Goal: Task Accomplishment & Management: Complete application form

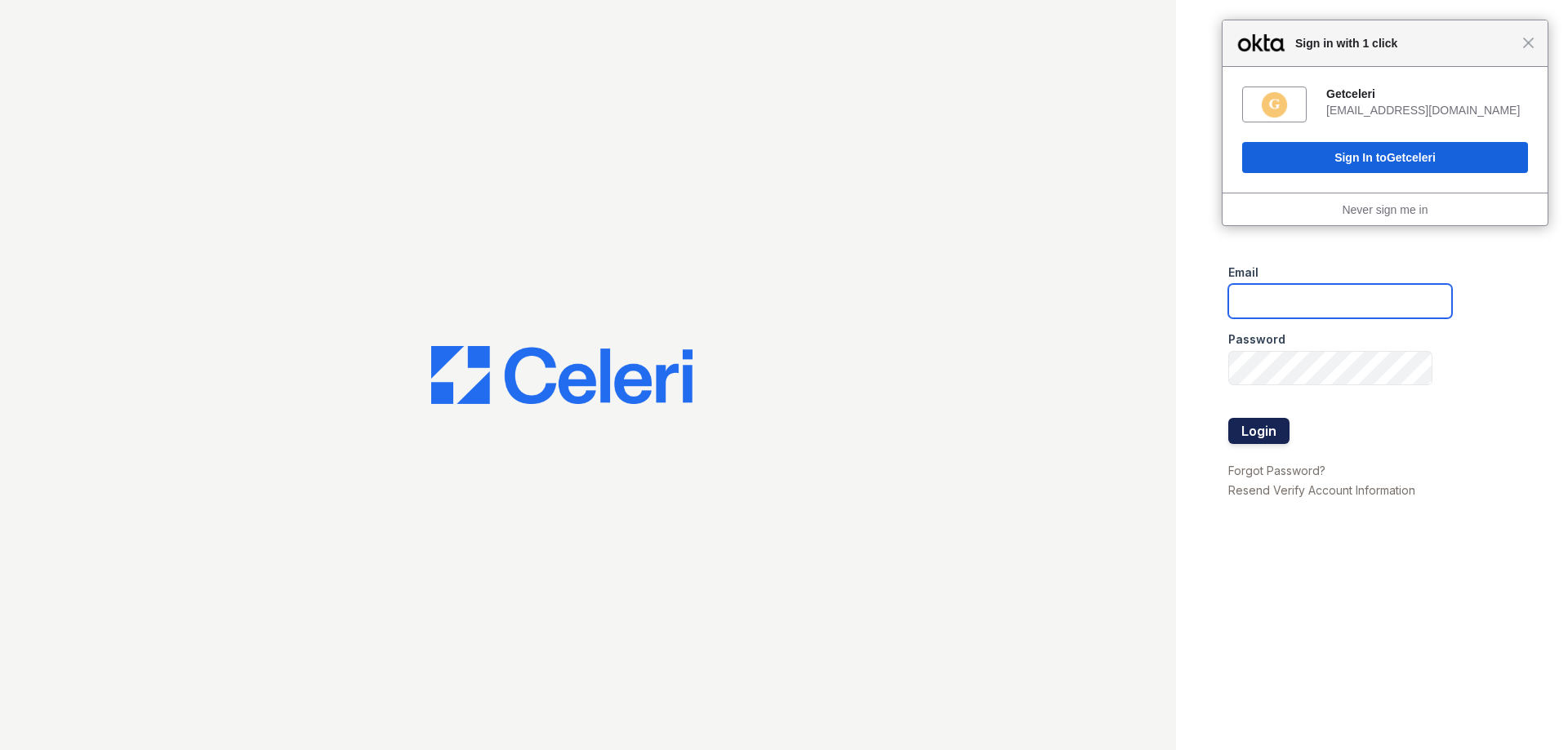
type input "[EMAIL_ADDRESS][DOMAIN_NAME]"
click at [1262, 435] on button "Login" at bounding box center [1258, 430] width 61 height 26
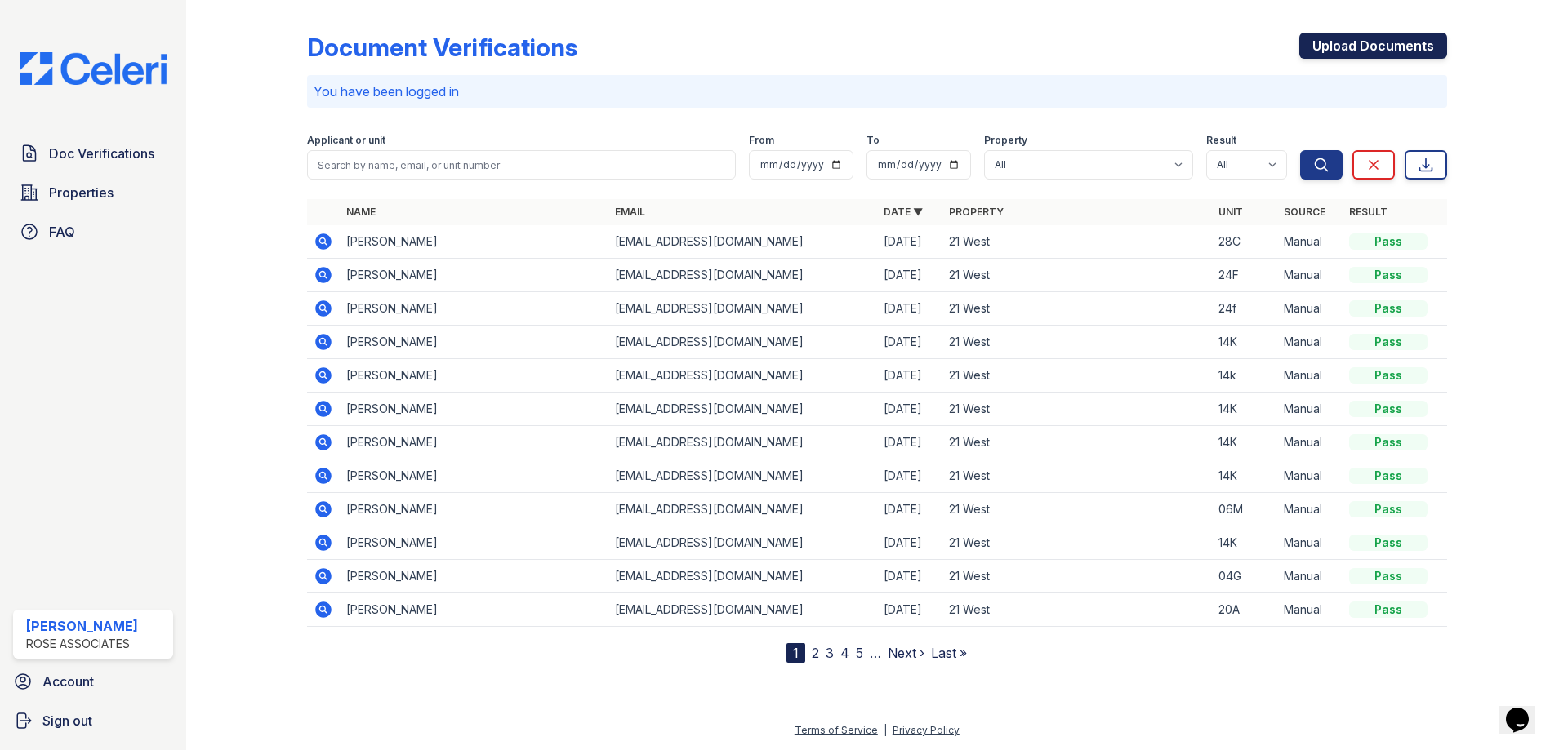
click at [1377, 50] on link "Upload Documents" at bounding box center [1373, 45] width 148 height 26
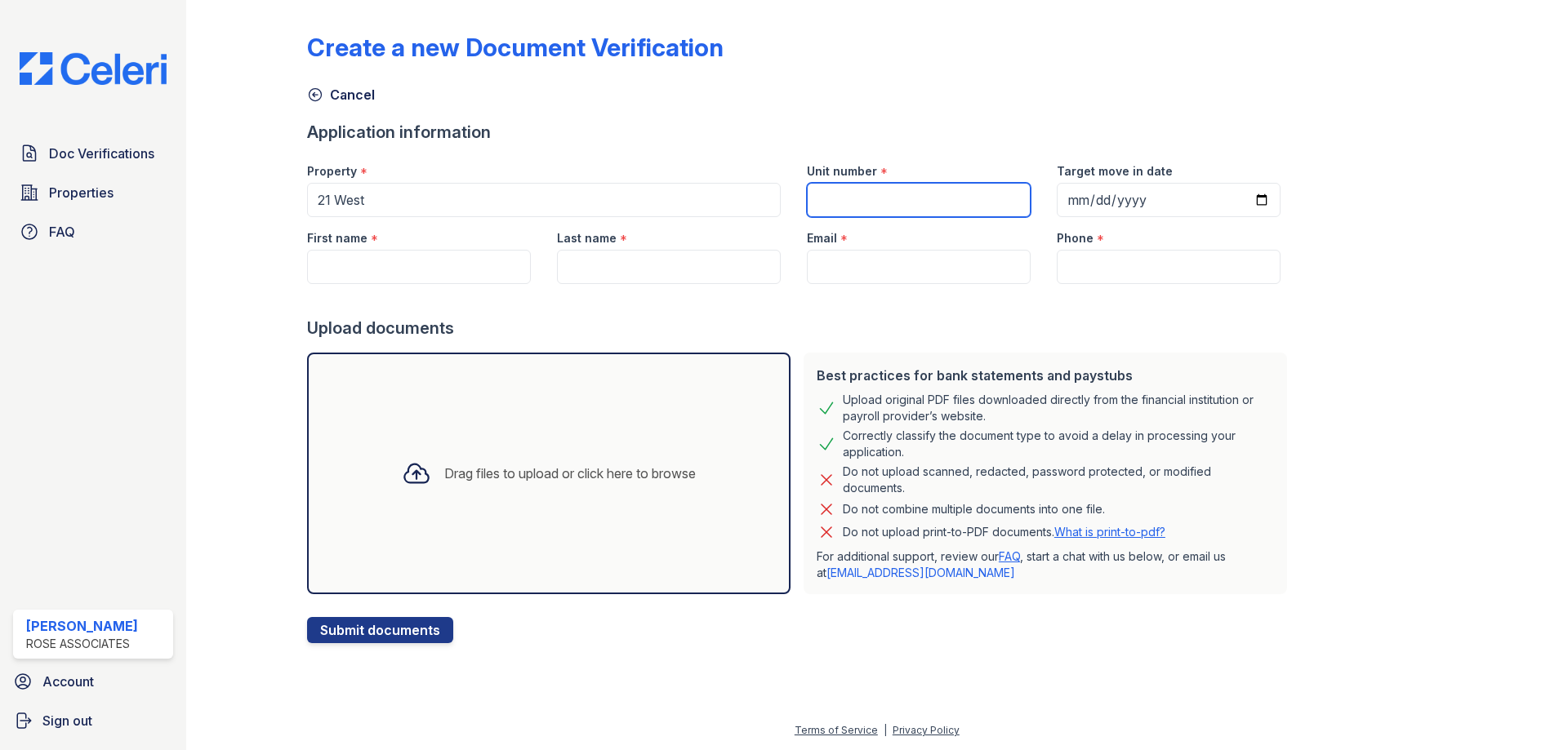
click at [828, 195] on input "Unit number" at bounding box center [918, 200] width 224 height 34
type input "28C"
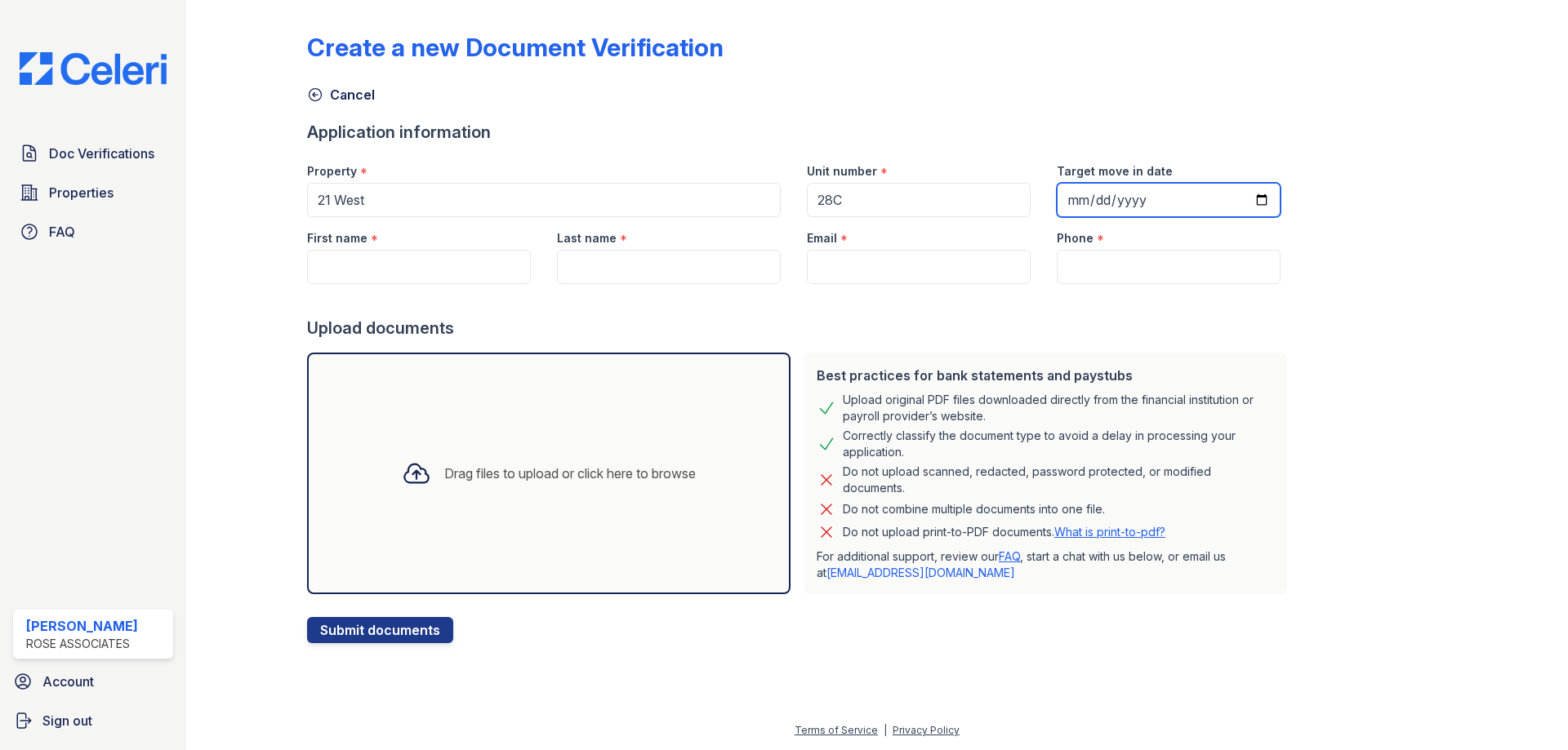
click at [1242, 196] on input "Target move in date" at bounding box center [1168, 200] width 224 height 34
click at [1239, 197] on input "Target move in date" at bounding box center [1168, 200] width 224 height 34
type input "2025-08-29"
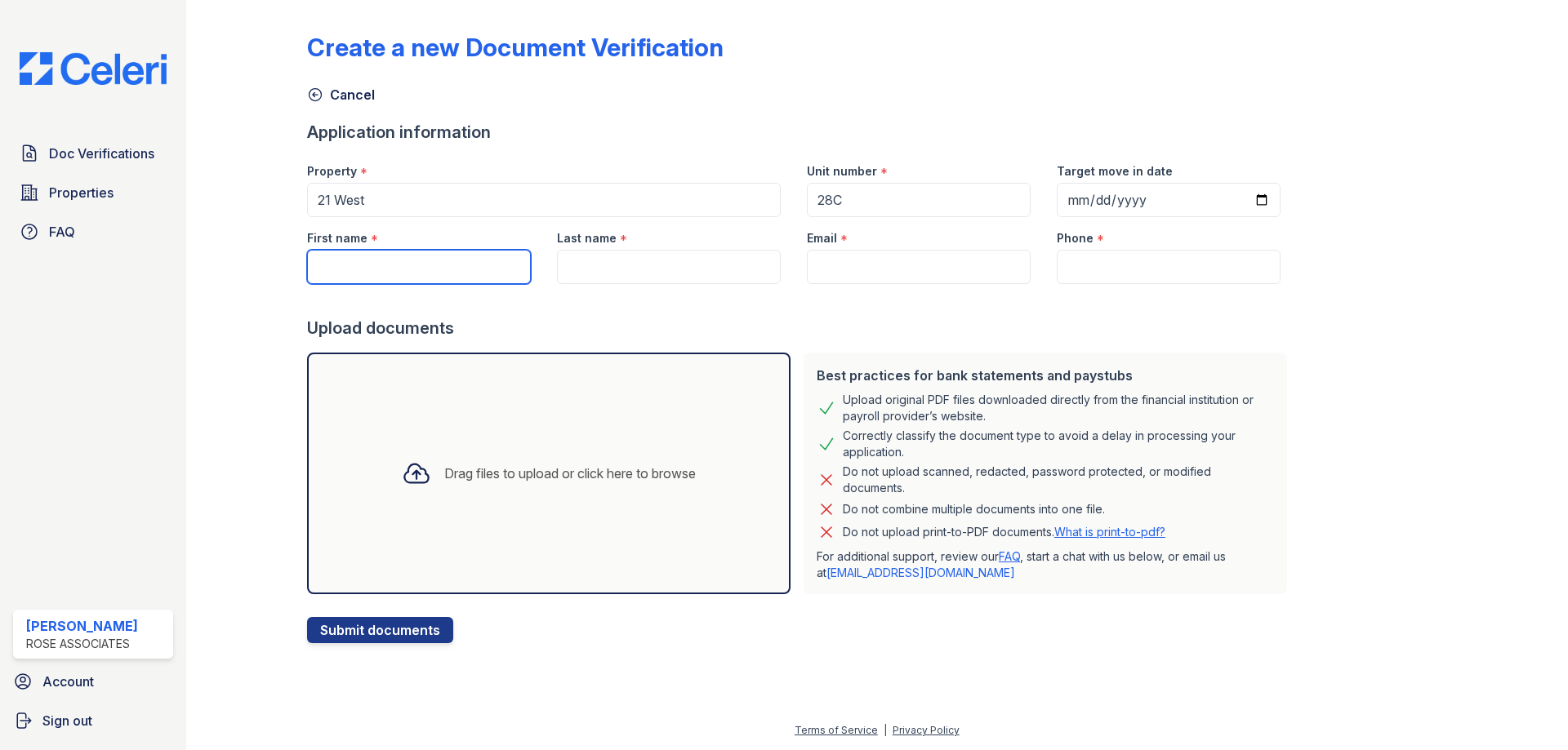
click at [467, 271] on input "First name" at bounding box center [419, 267] width 224 height 34
type input "Tair"
click at [572, 275] on input "Last name" at bounding box center [669, 267] width 224 height 34
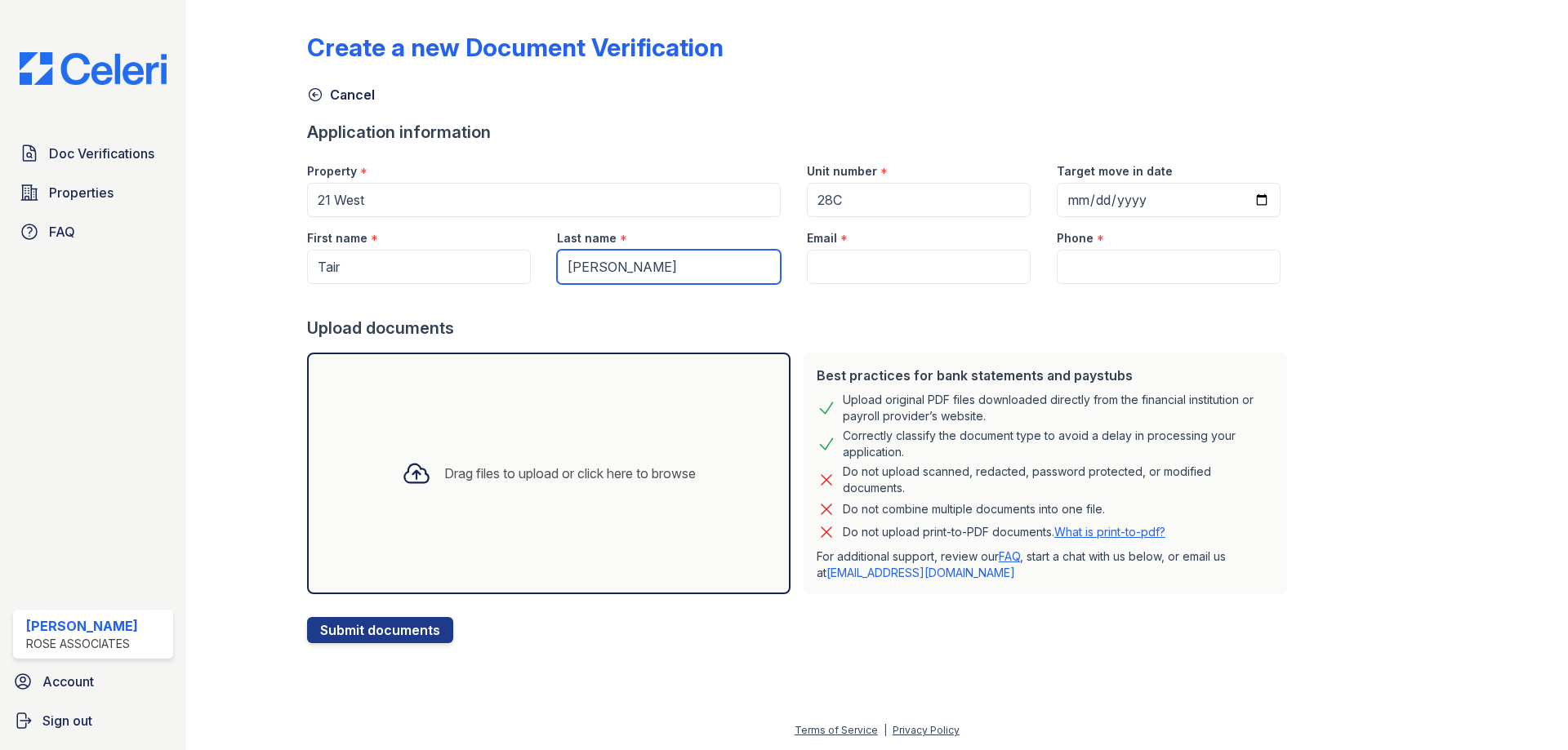
type input "Yakubov"
click at [848, 273] on input "Email" at bounding box center [918, 267] width 224 height 34
paste input "Tvd245@gmail.com"
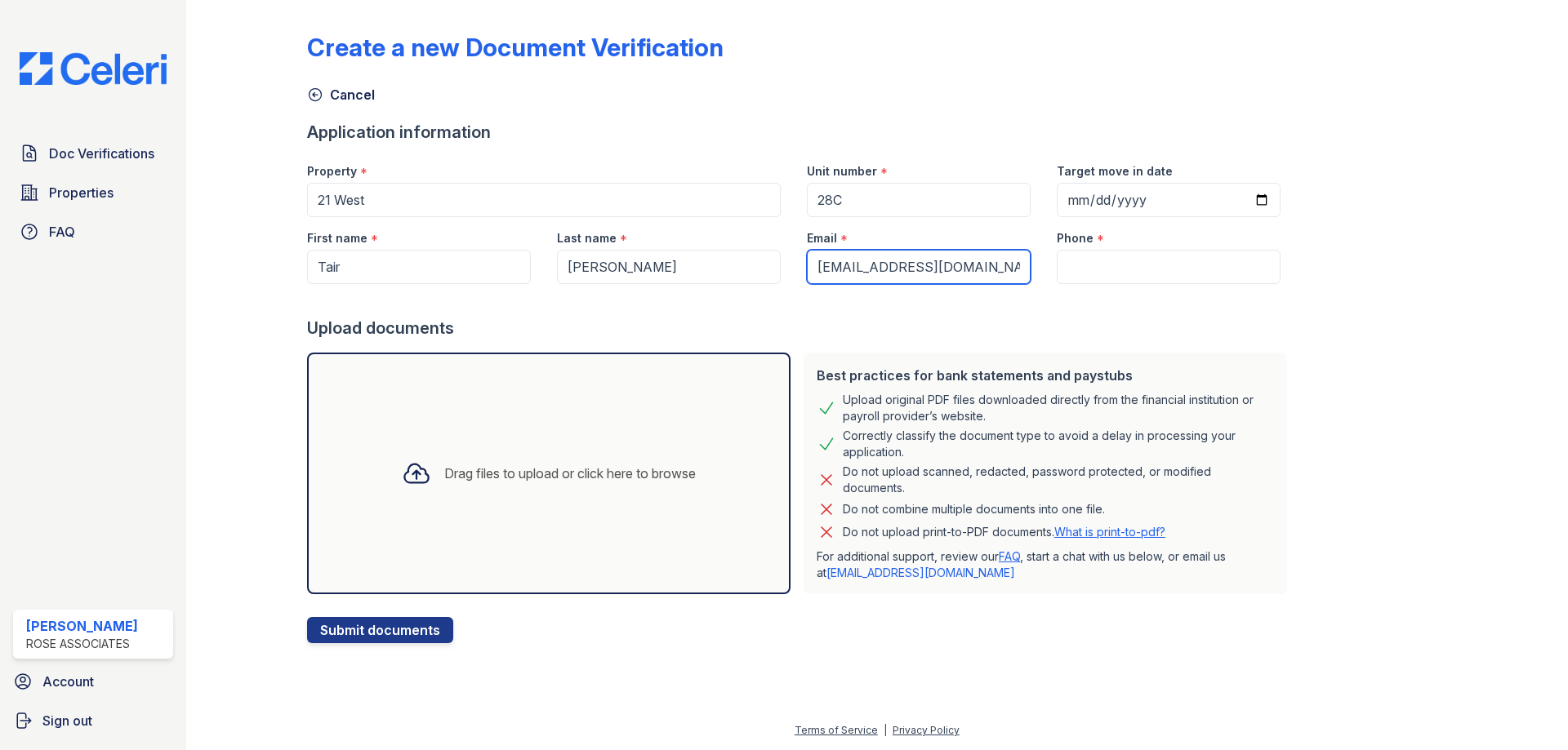
type input "Tvd245@gmail.com"
paste input "(718) 759-8889"
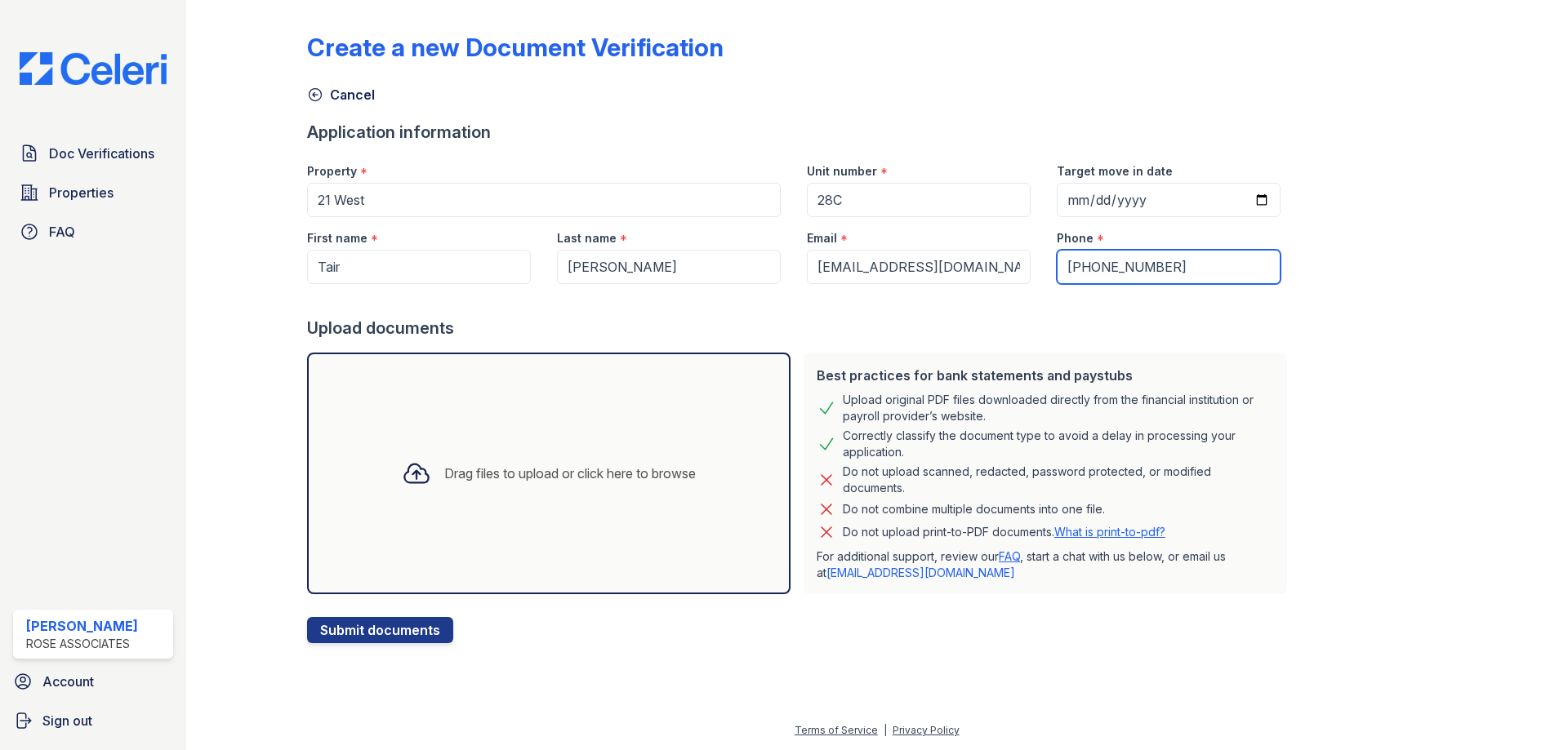
type input "(718) 759-8889"
click at [405, 470] on icon at bounding box center [416, 474] width 24 height 18
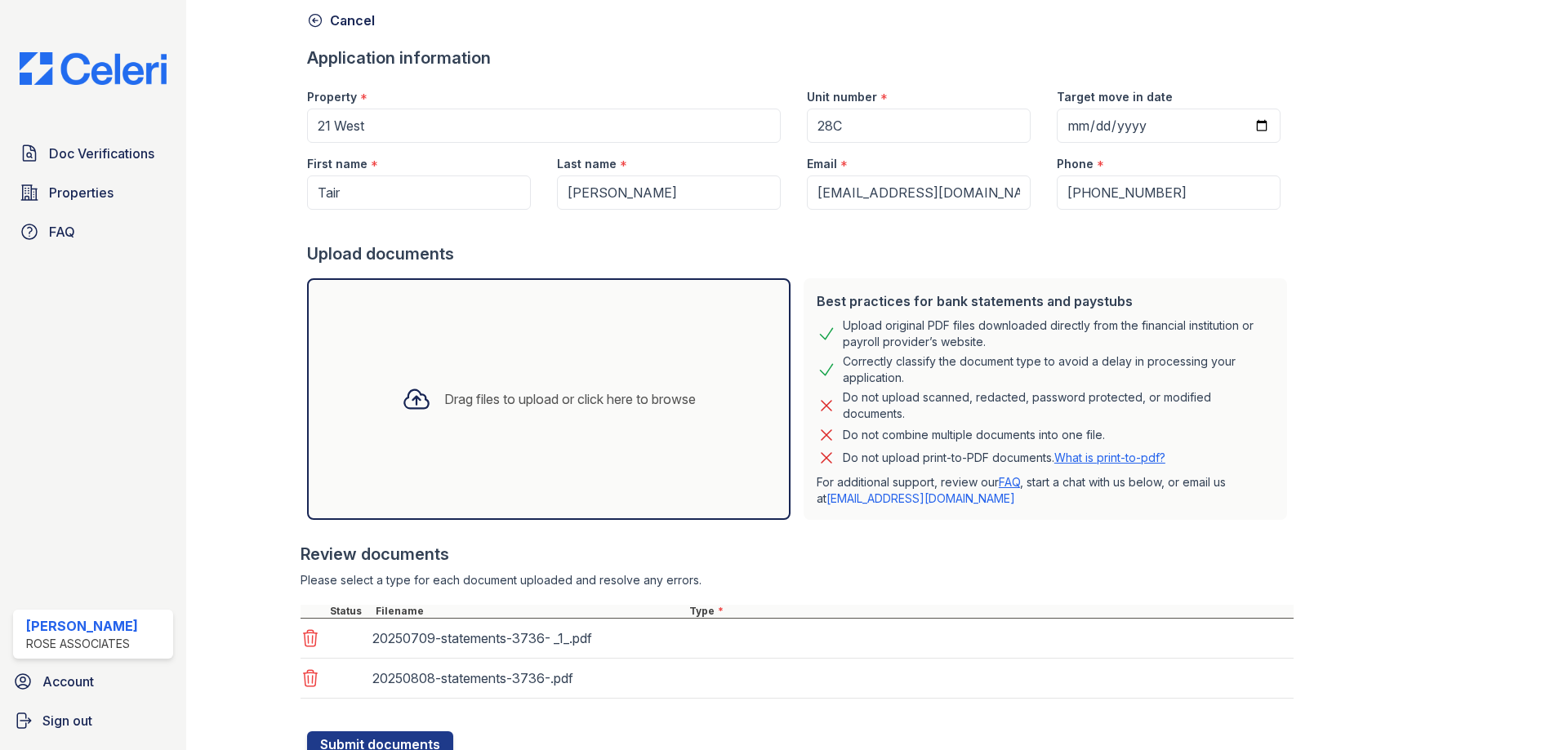
scroll to position [137, 0]
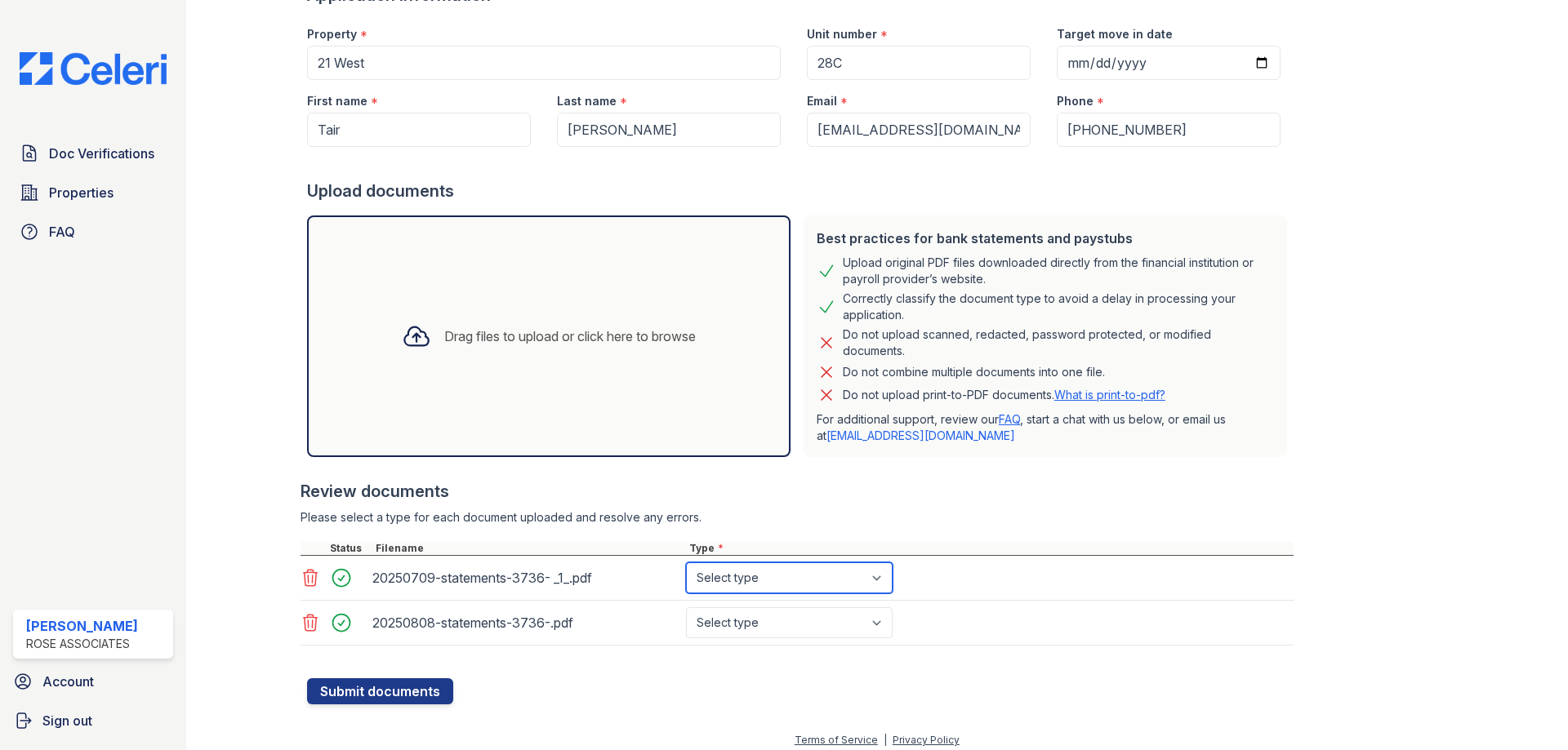
click at [825, 576] on select "Select type Paystub Bank Statement Offer Letter Tax Documents Benefit Award Let…" at bounding box center [789, 577] width 206 height 31
select select "bank_statement"
click at [686, 562] on select "Select type Paystub Bank Statement Offer Letter Tax Documents Benefit Award Let…" at bounding box center [789, 577] width 206 height 31
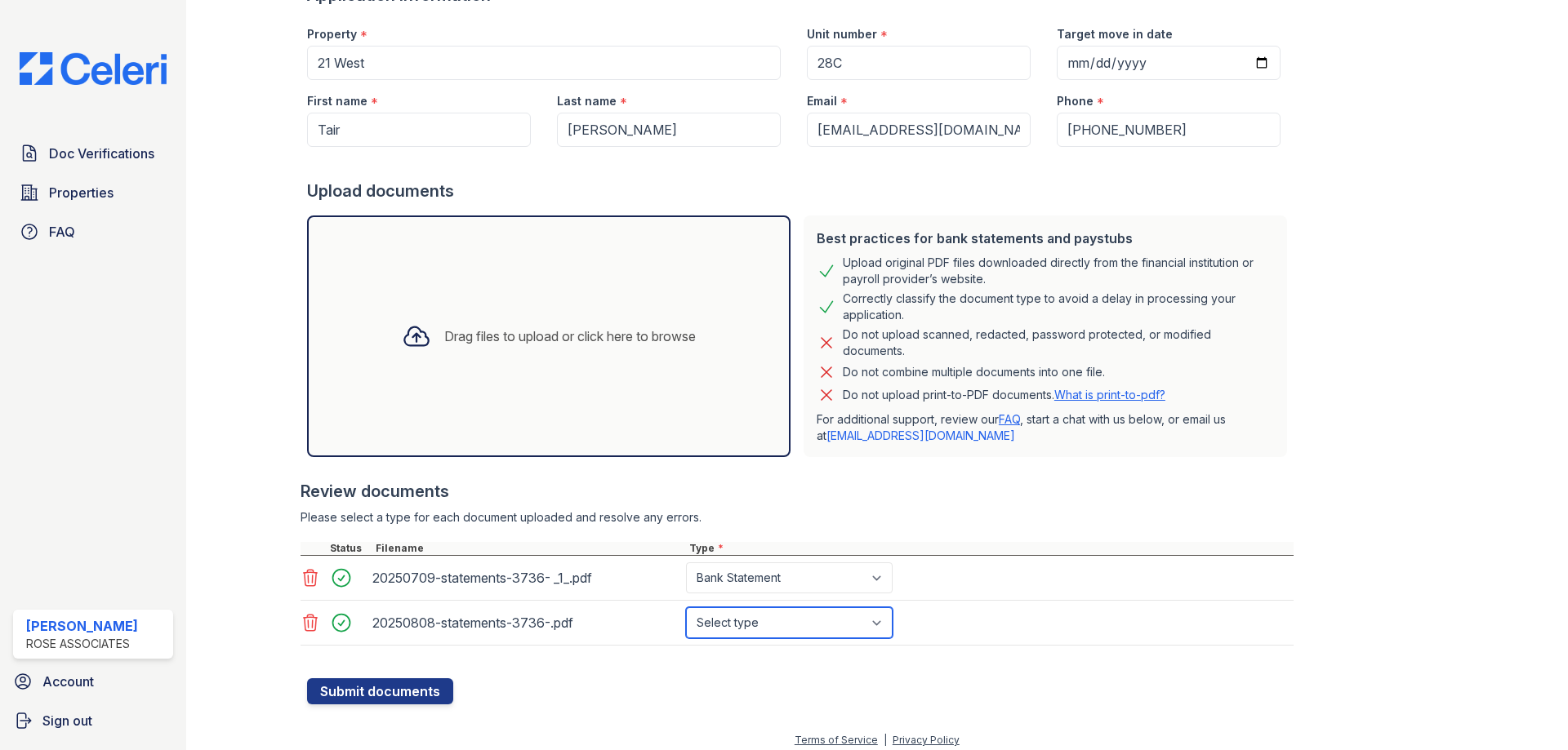
click at [810, 624] on select "Select type Paystub Bank Statement Offer Letter Tax Documents Benefit Award Let…" at bounding box center [789, 622] width 206 height 31
select select "bank_statement"
click at [686, 607] on select "Select type Paystub Bank Statement Offer Letter Tax Documents Benefit Award Let…" at bounding box center [789, 622] width 206 height 31
click at [402, 338] on icon at bounding box center [416, 336] width 29 height 29
click at [402, 339] on icon at bounding box center [416, 336] width 29 height 29
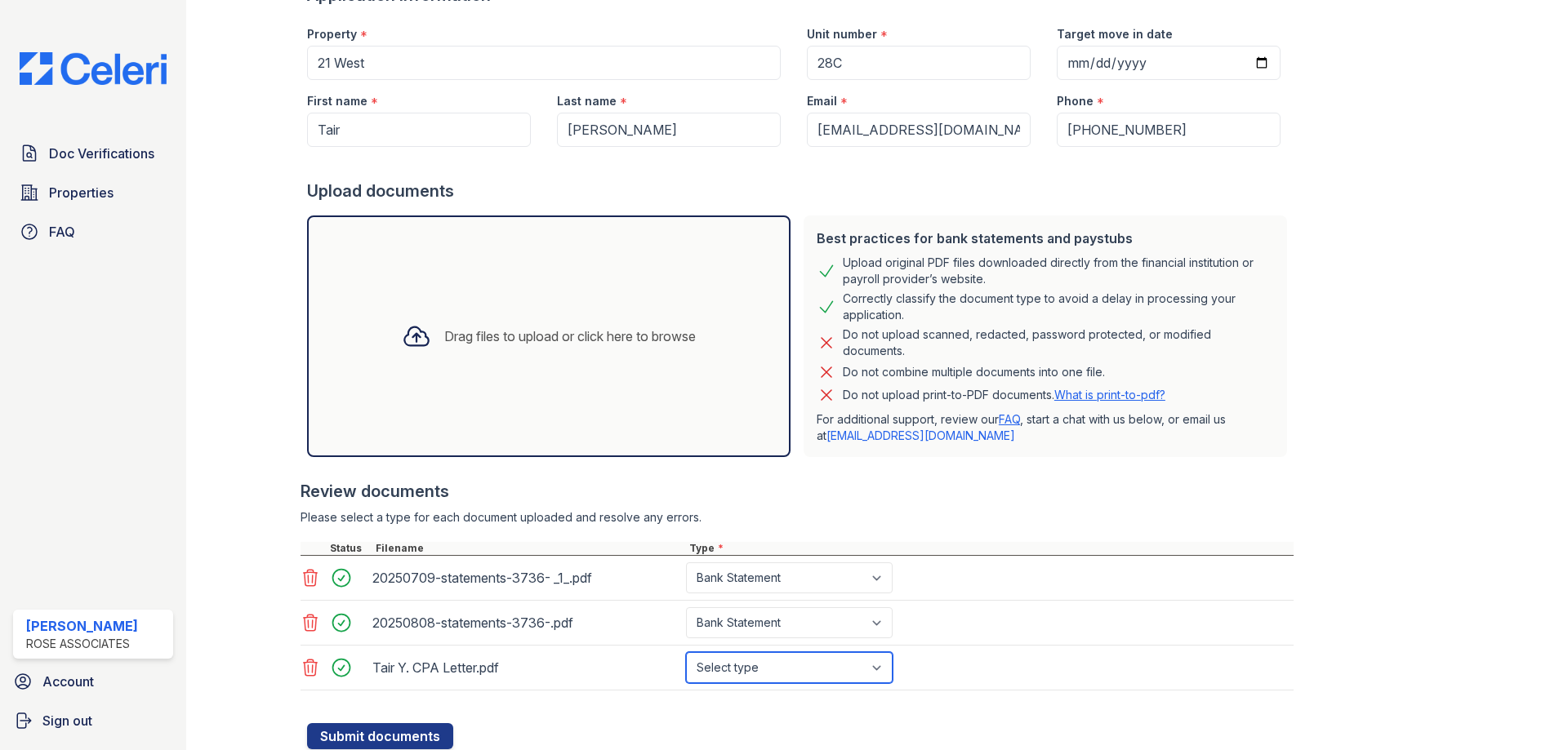
click at [807, 665] on select "Select type Paystub Bank Statement Offer Letter Tax Documents Benefit Award Let…" at bounding box center [789, 667] width 206 height 31
select select "other"
click at [686, 652] on select "Select type Paystub Bank Statement Offer Letter Tax Documents Benefit Award Let…" at bounding box center [789, 667] width 206 height 31
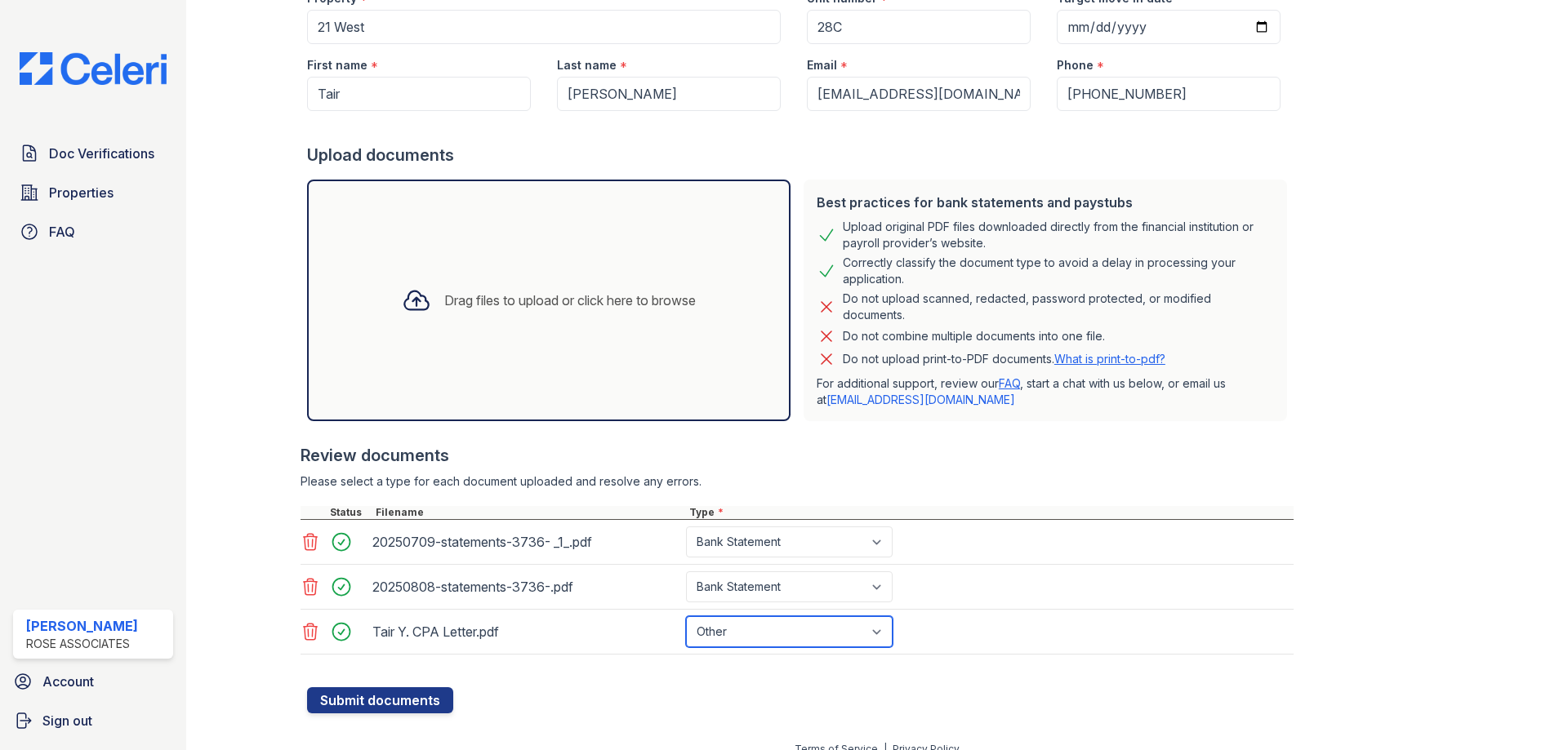
scroll to position [192, 0]
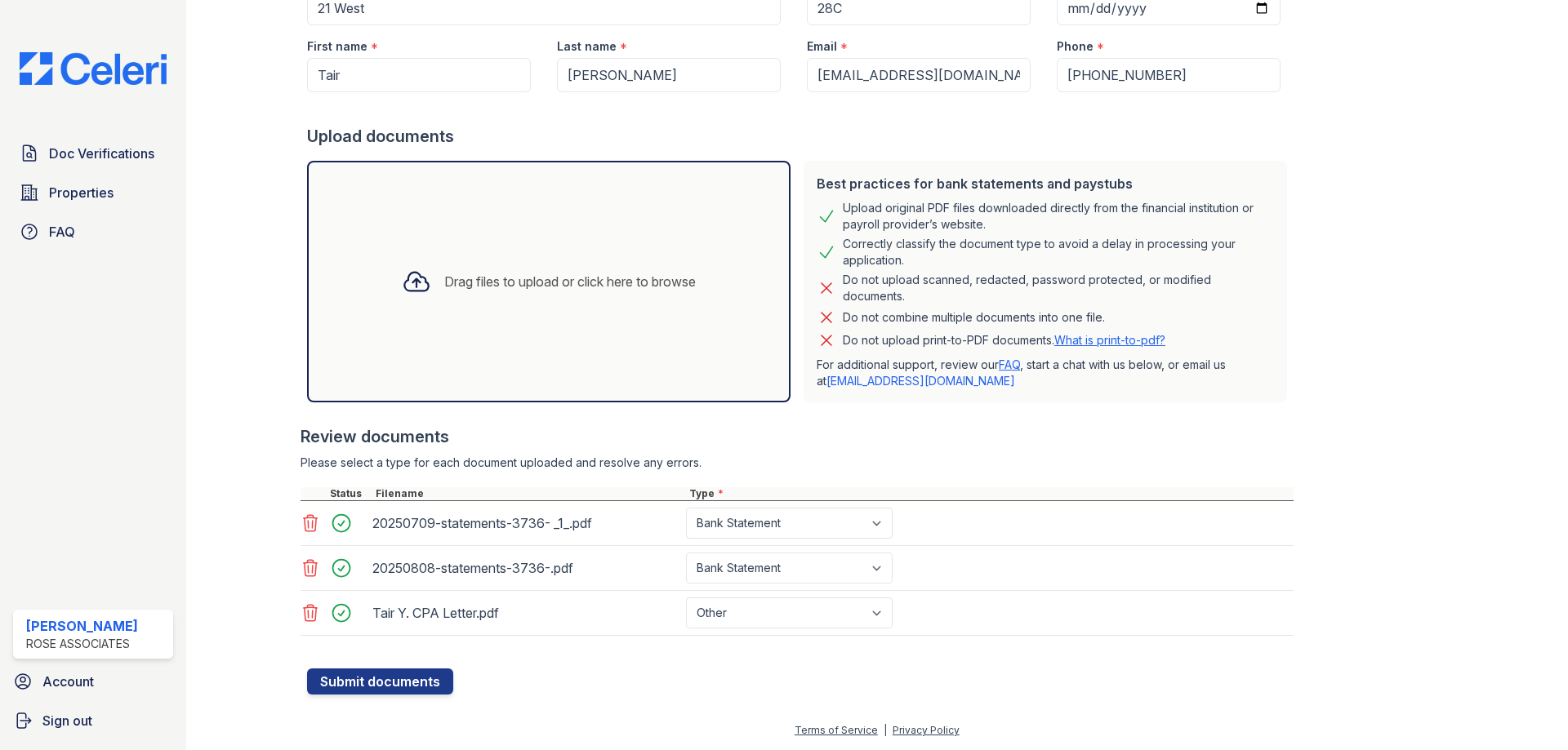
click at [306, 617] on icon at bounding box center [310, 612] width 19 height 19
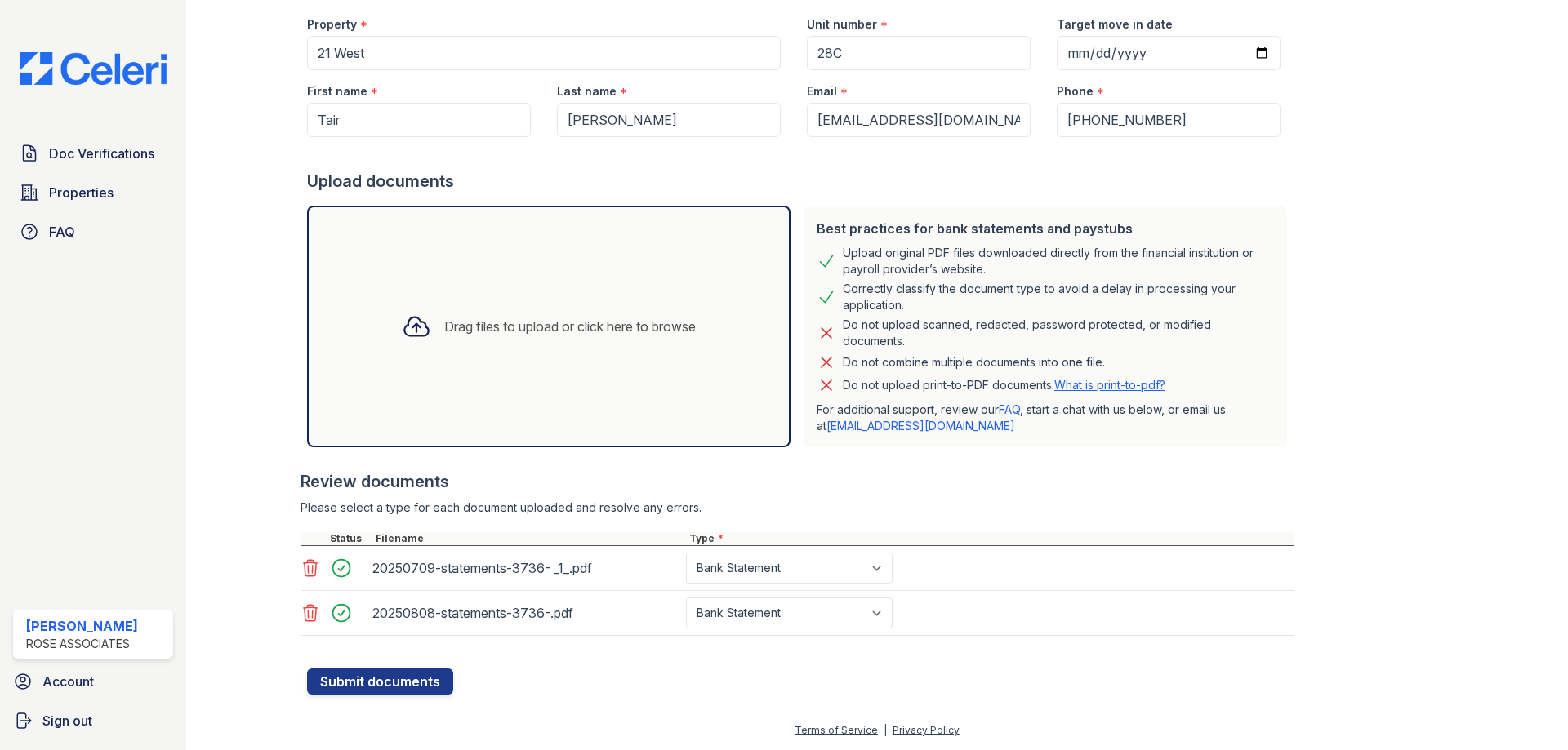
scroll to position [147, 0]
click at [365, 685] on button "Submit documents" at bounding box center [380, 681] width 146 height 26
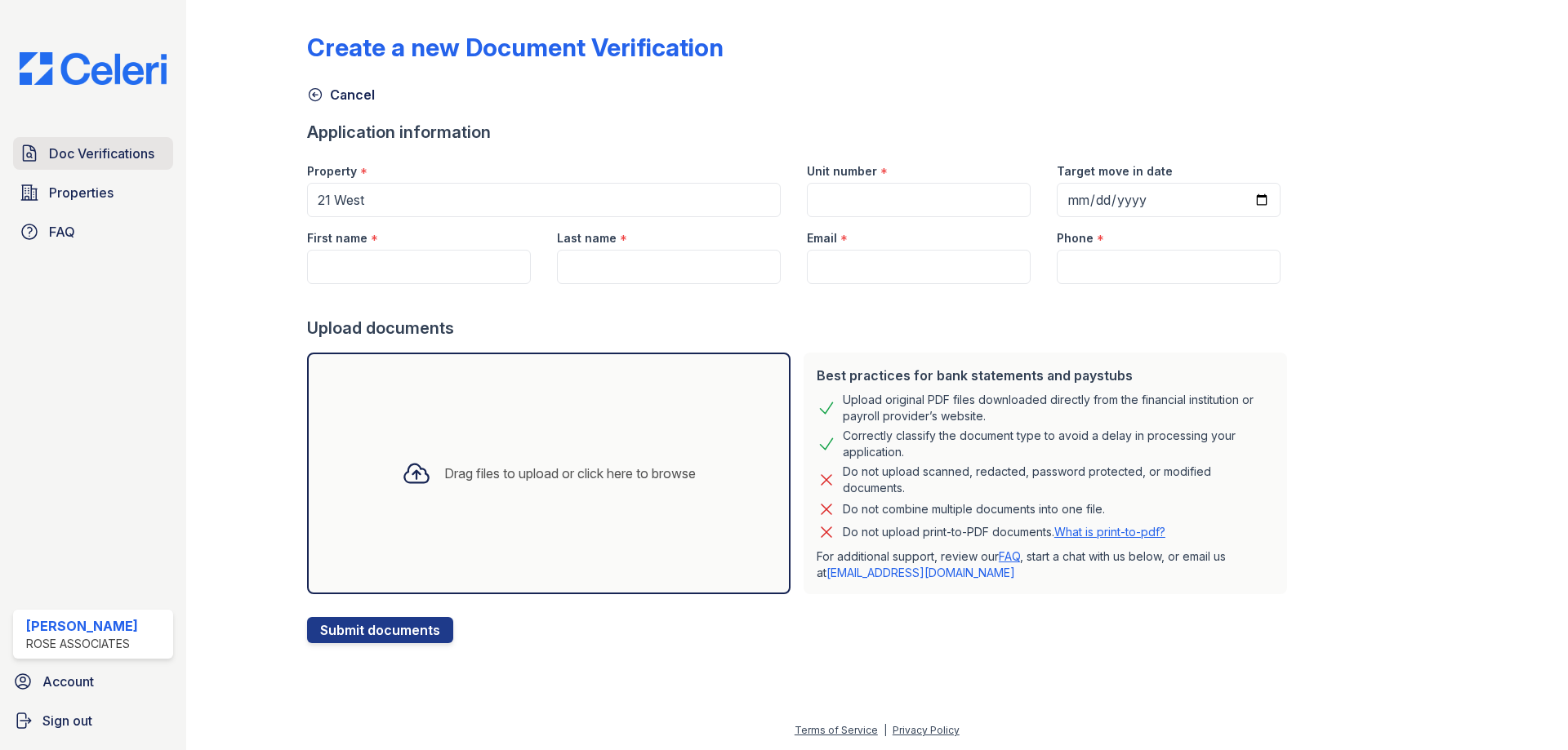
click at [85, 149] on span "Doc Verifications" at bounding box center [102, 153] width 106 height 19
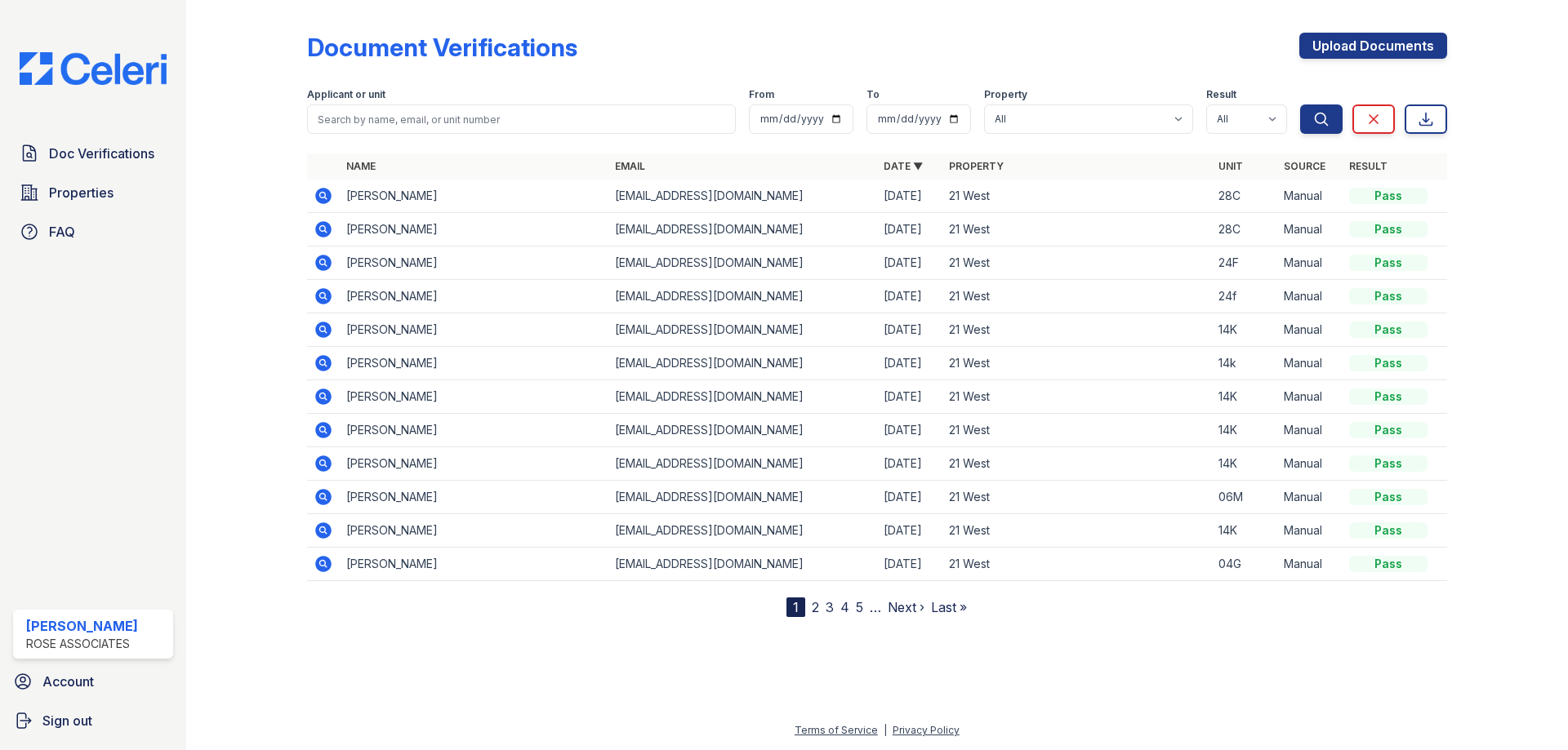
click at [461, 223] on td "[PERSON_NAME]" at bounding box center [474, 230] width 269 height 34
click at [317, 226] on icon at bounding box center [323, 229] width 16 height 16
